Goal: Find specific page/section: Find specific page/section

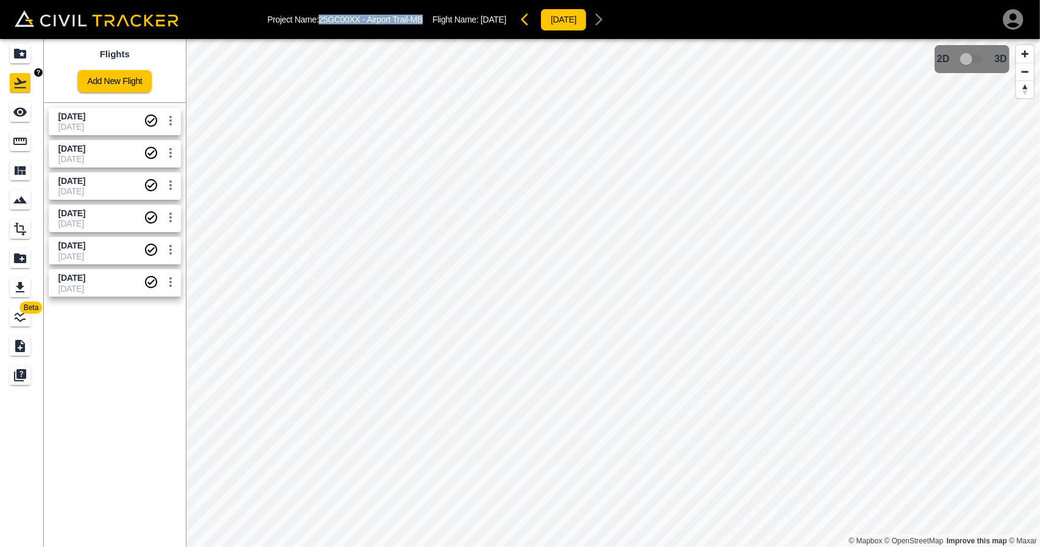
click at [23, 75] on div "Flights" at bounding box center [20, 82] width 21 height 19
click at [23, 58] on icon "Projects" at bounding box center [20, 54] width 12 height 10
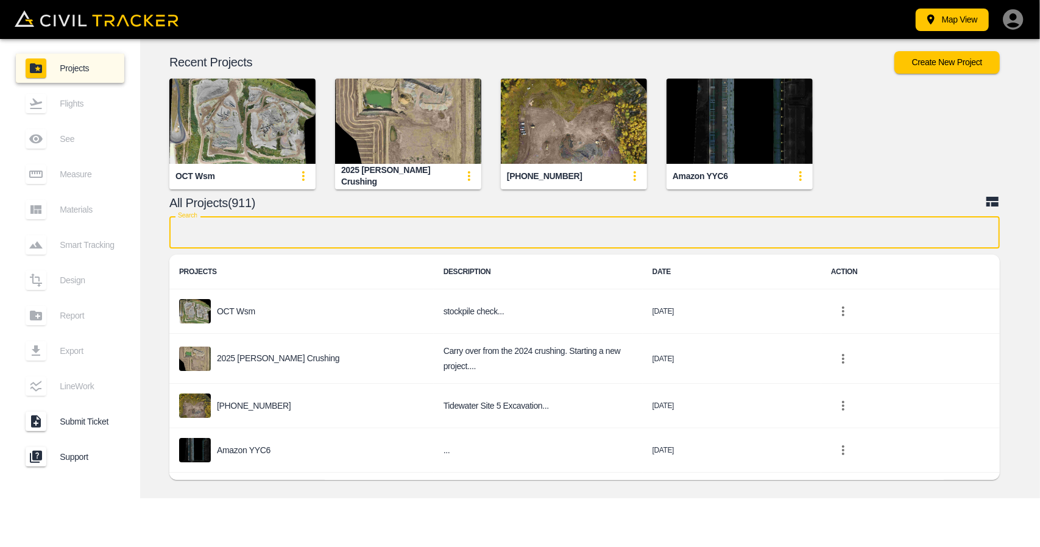
click at [344, 221] on input "text" at bounding box center [584, 232] width 830 height 32
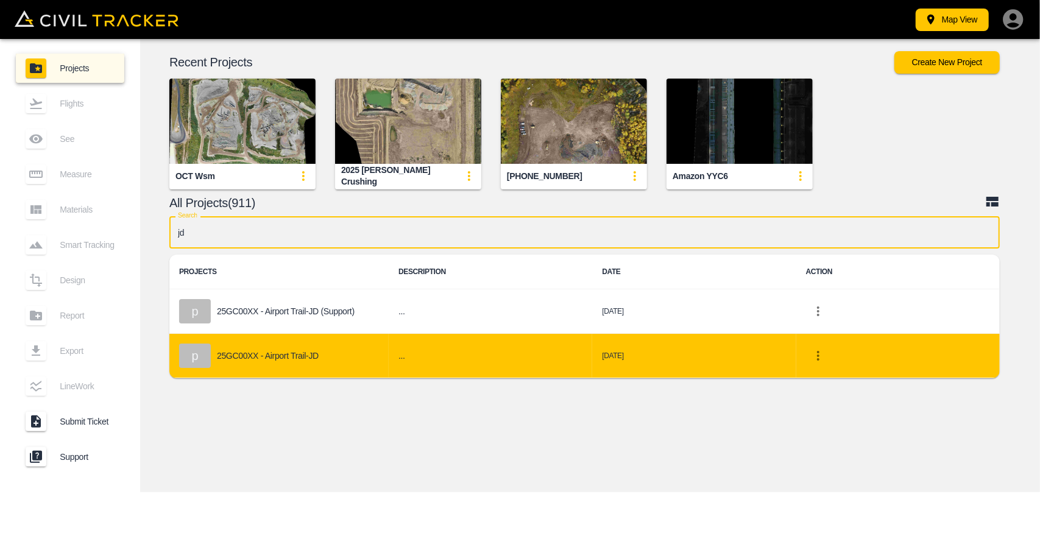
type input "jd"
click at [315, 355] on p "25GC00XX - Airport Trail-JD" at bounding box center [268, 356] width 102 height 10
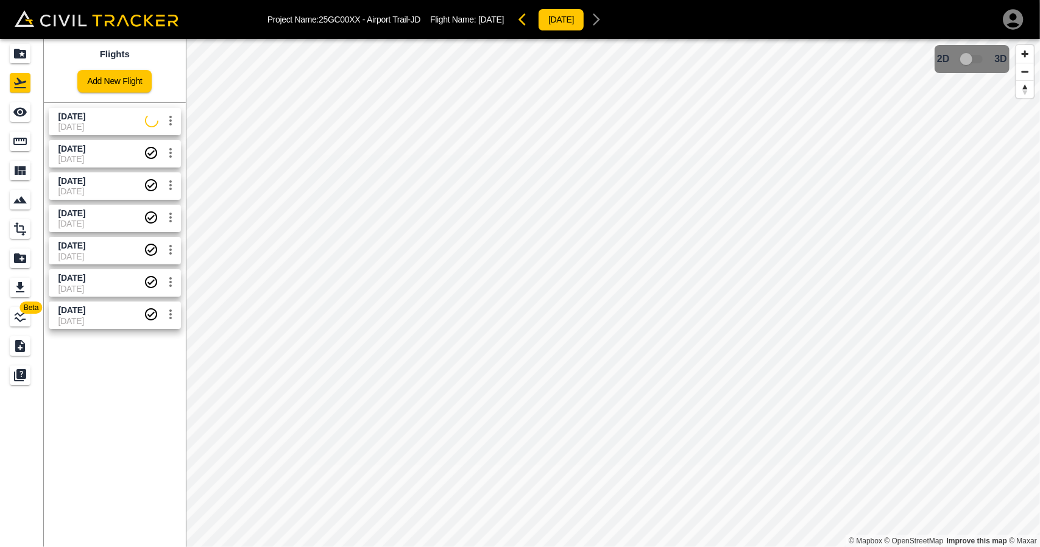
click at [89, 124] on span "[DATE]" at bounding box center [101, 127] width 86 height 10
drag, startPoint x: 27, startPoint y: 122, endPoint x: 41, endPoint y: 121, distance: 14.7
click at [27, 122] on link at bounding box center [22, 111] width 44 height 29
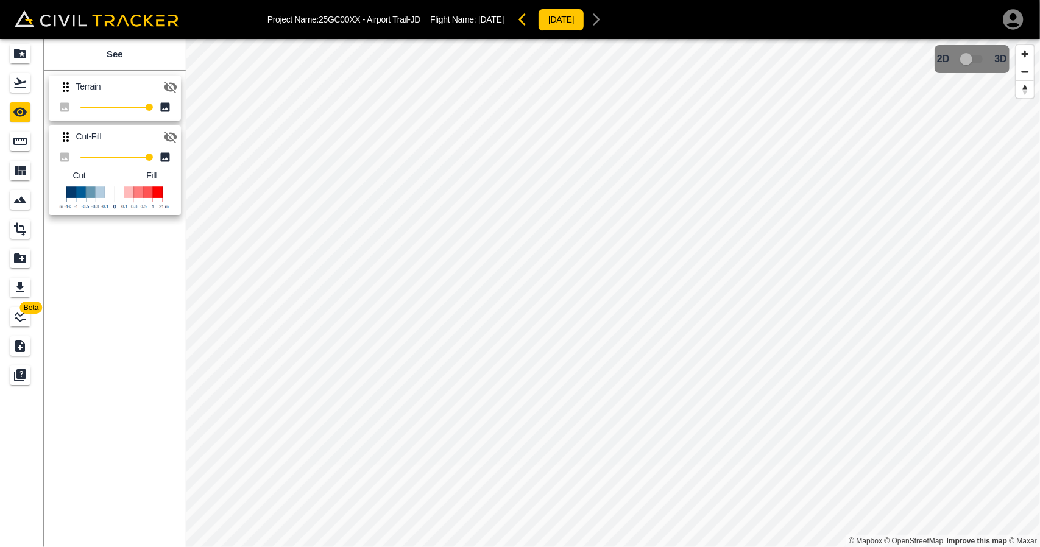
click at [166, 82] on icon "button" at bounding box center [170, 88] width 13 height 12
click at [166, 82] on icon "button" at bounding box center [170, 87] width 15 height 15
click at [35, 79] on link at bounding box center [22, 82] width 44 height 29
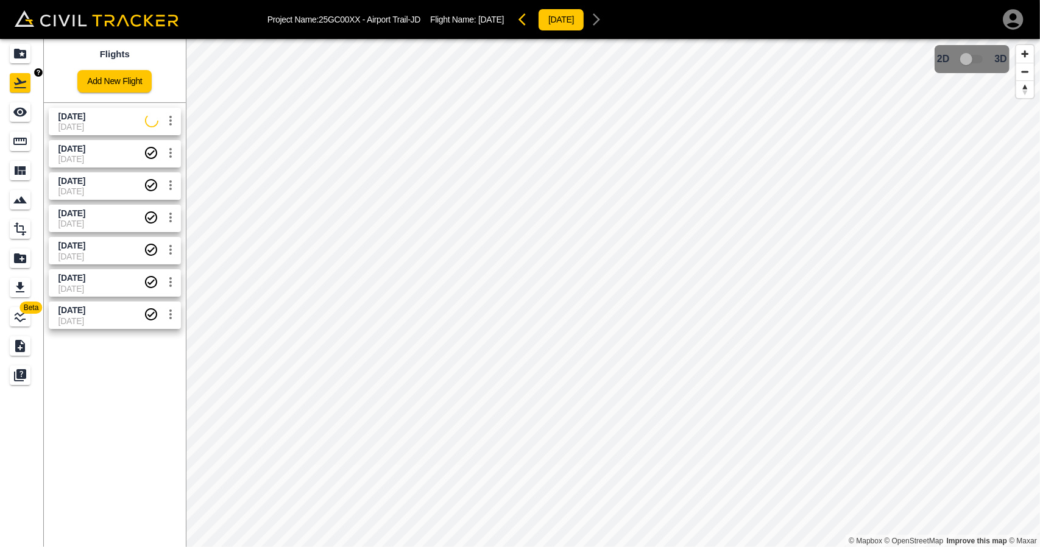
click at [29, 57] on div "Projects" at bounding box center [20, 53] width 21 height 19
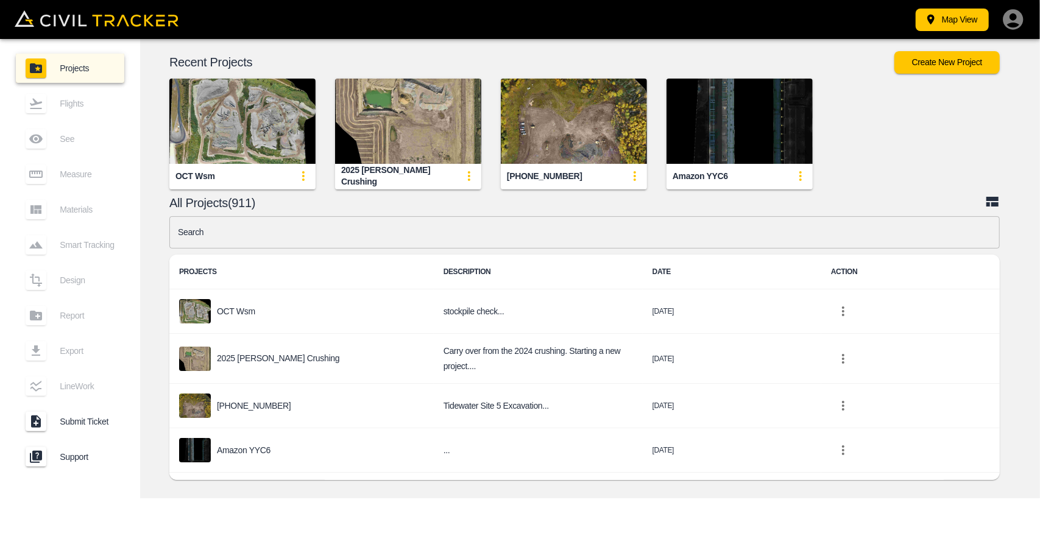
click at [316, 233] on input "text" at bounding box center [584, 232] width 830 height 32
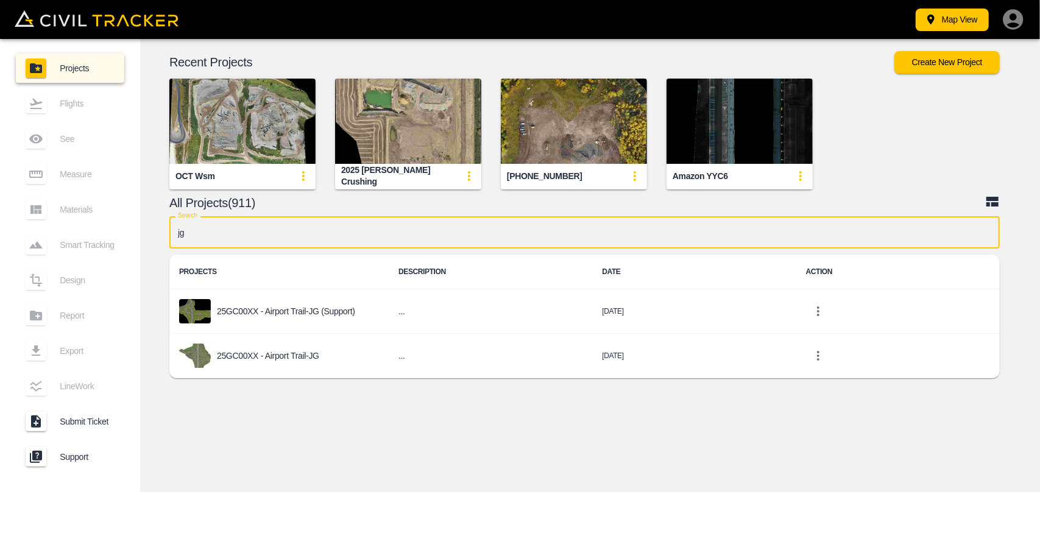
type input "j"
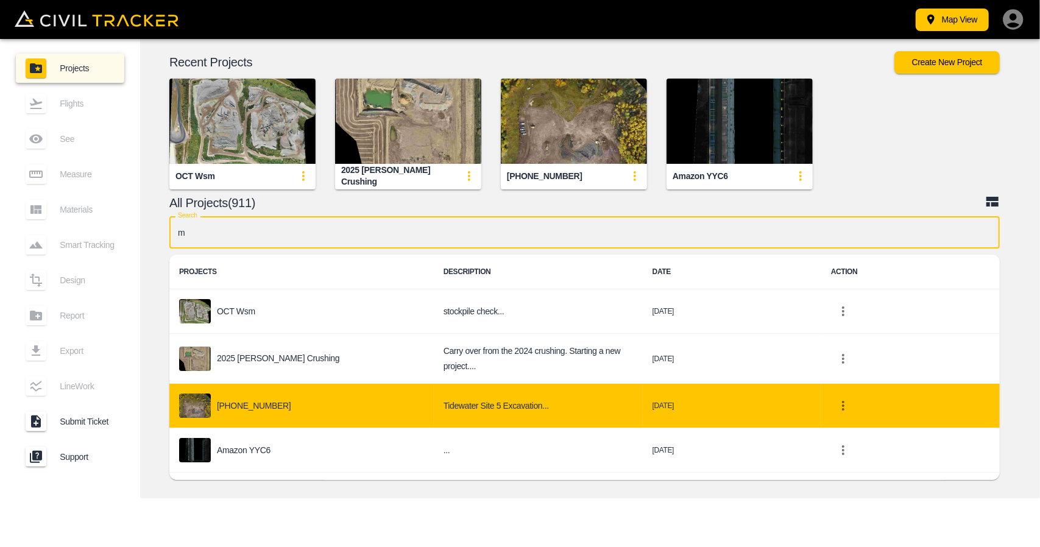
type input "mb"
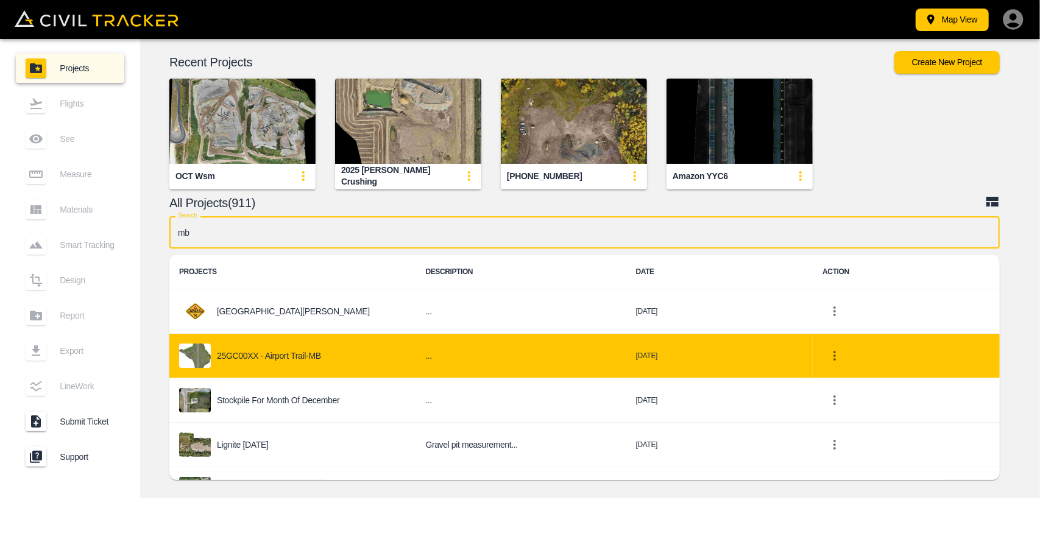
click at [303, 365] on div "25GC00XX - Airport Trail-MB" at bounding box center [292, 356] width 227 height 24
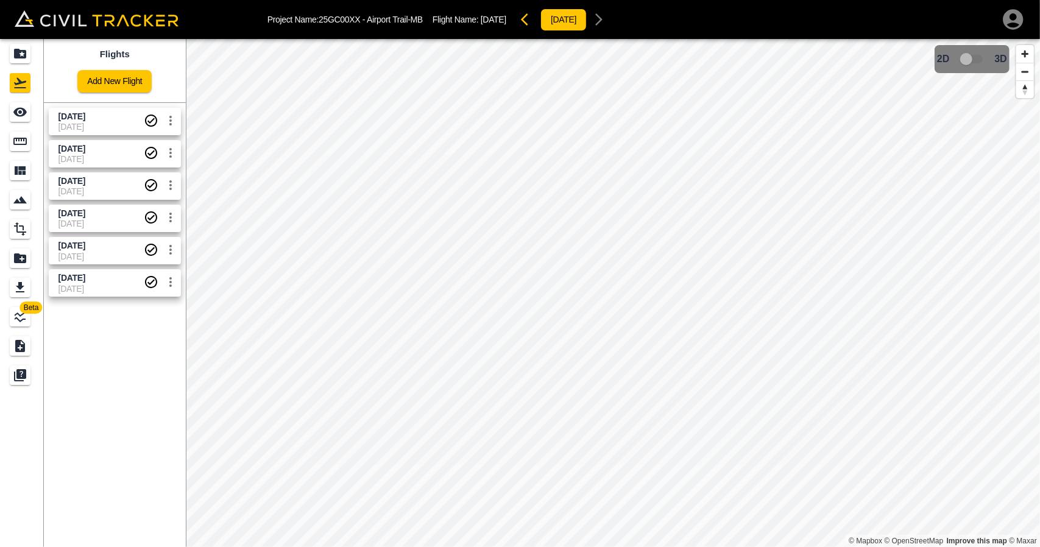
click at [85, 150] on span "[DATE]" at bounding box center [71, 149] width 27 height 10
click at [32, 111] on div "See" at bounding box center [22, 111] width 24 height 19
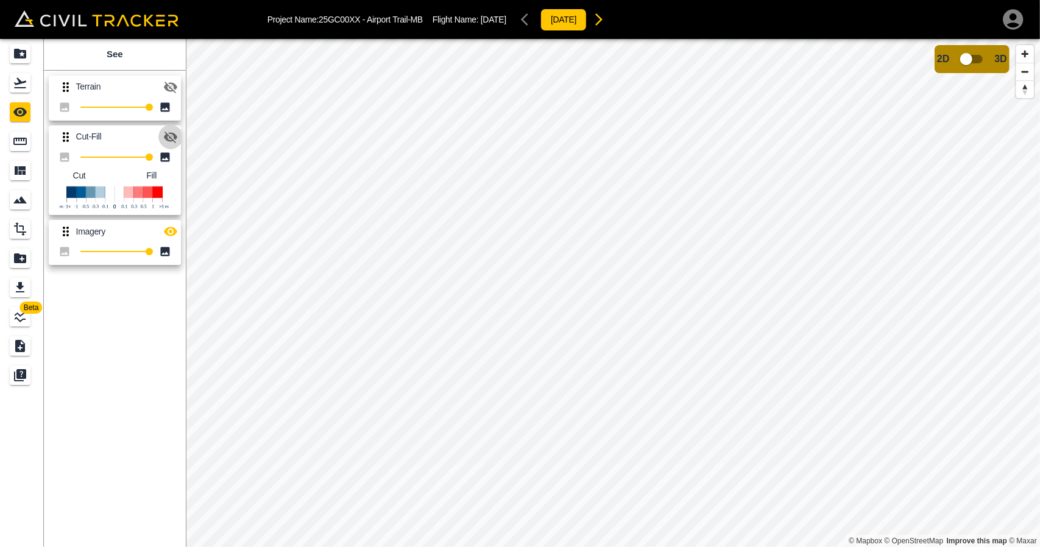
click at [167, 133] on icon "button" at bounding box center [170, 138] width 13 height 12
click at [166, 232] on icon "button" at bounding box center [170, 231] width 13 height 9
